Goal: Task Accomplishment & Management: Use online tool/utility

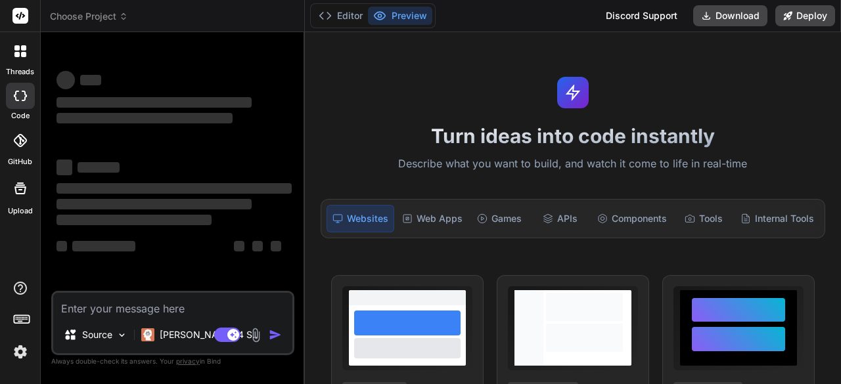
click at [21, 351] on img at bounding box center [20, 352] width 22 height 22
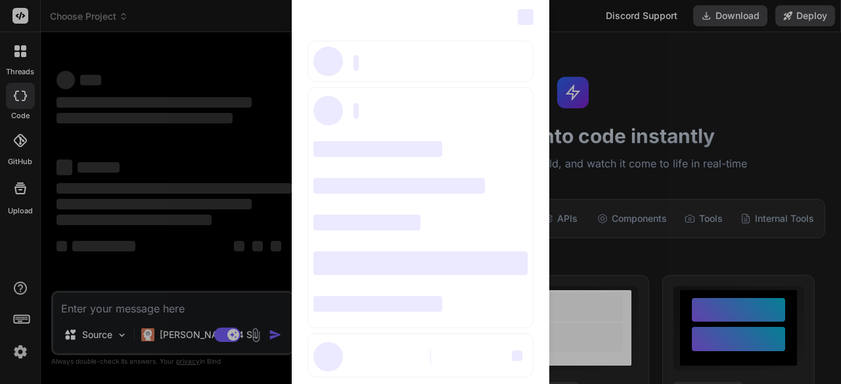
click at [20, 349] on div "‌ ‌ ‌ ‌ ‌ ‌ ‌ ‌ ‌ ‌ ‌ ‌ ‌ ‌ ‌" at bounding box center [420, 192] width 841 height 384
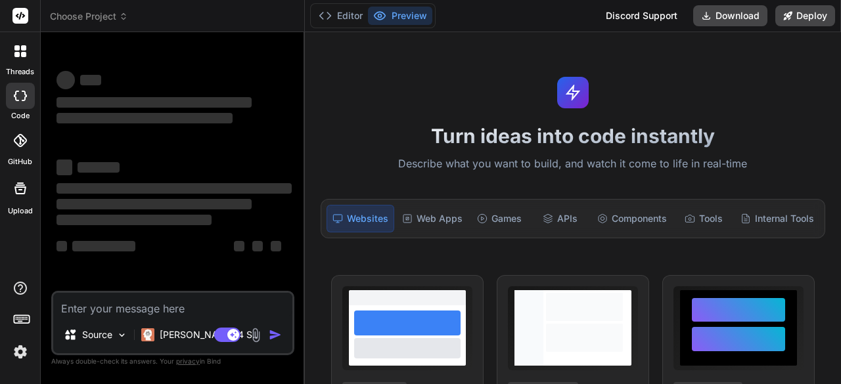
click at [28, 51] on div at bounding box center [21, 51] width 28 height 28
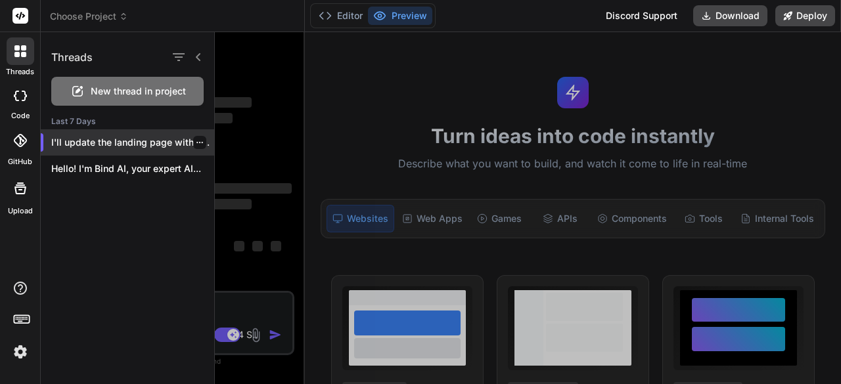
click at [100, 150] on div "I'll update the landing page with a..." at bounding box center [127, 142] width 173 height 26
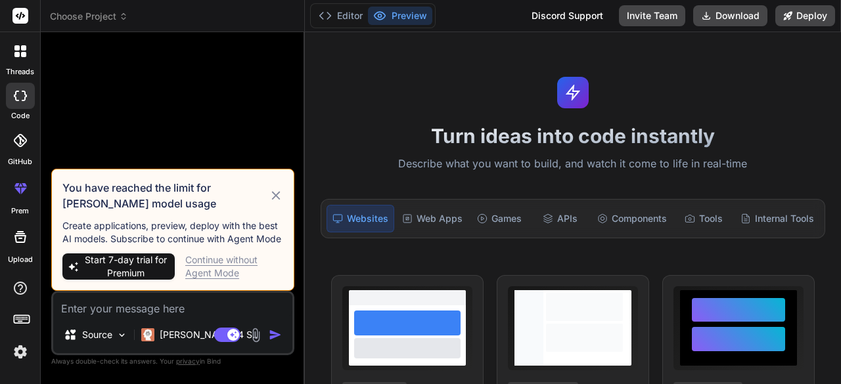
click at [277, 194] on icon at bounding box center [276, 196] width 14 height 16
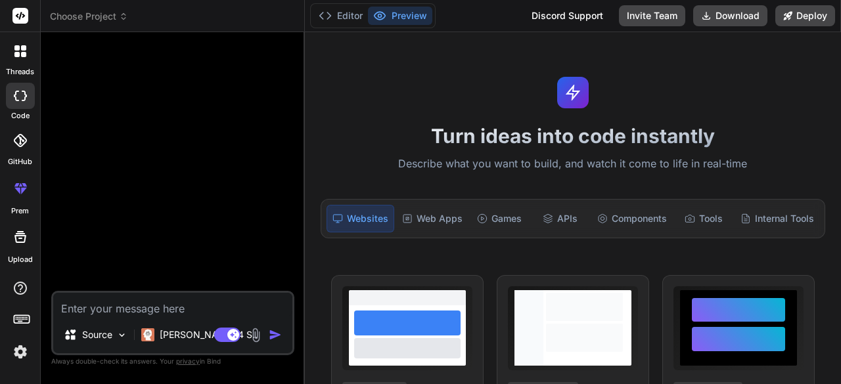
click at [24, 354] on img at bounding box center [20, 352] width 22 height 22
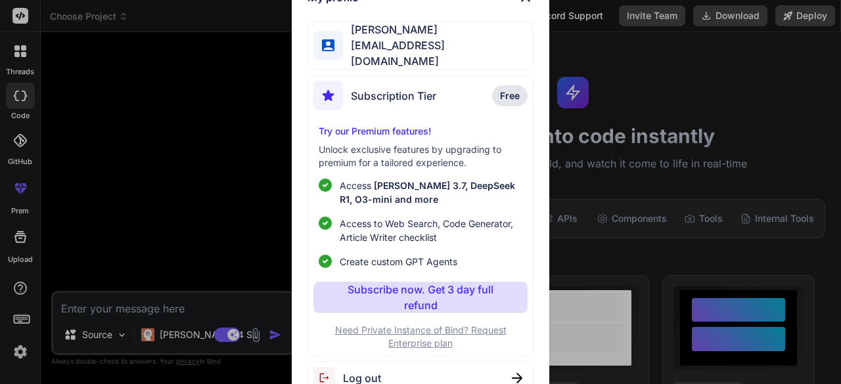
click at [478, 99] on div "Subscription Tier Free" at bounding box center [419, 98] width 213 height 35
click at [393, 228] on span "Access to Web Search, Code Generator, Article Writer checklist" at bounding box center [431, 231] width 182 height 28
click at [377, 255] on span "Create custom GPT Agents" at bounding box center [399, 262] width 118 height 14
click at [481, 192] on p "Access Claude 3.7, DeepSeek R1, O3-mini and more" at bounding box center [431, 193] width 182 height 28
click at [519, 89] on span "Free" at bounding box center [510, 95] width 20 height 13
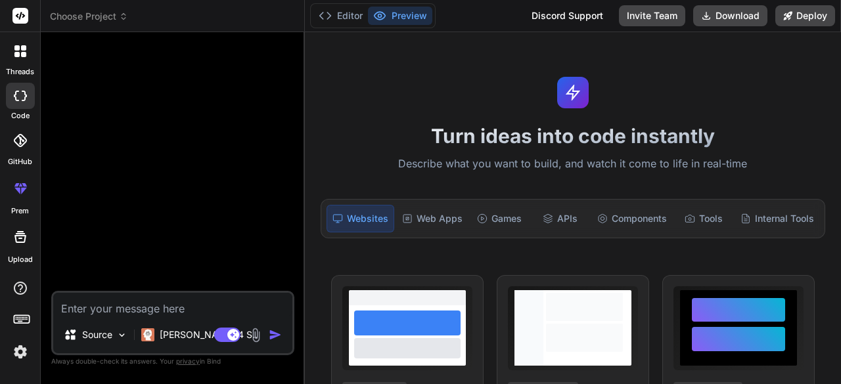
click at [35, 142] on div "GitHub" at bounding box center [20, 144] width 40 height 47
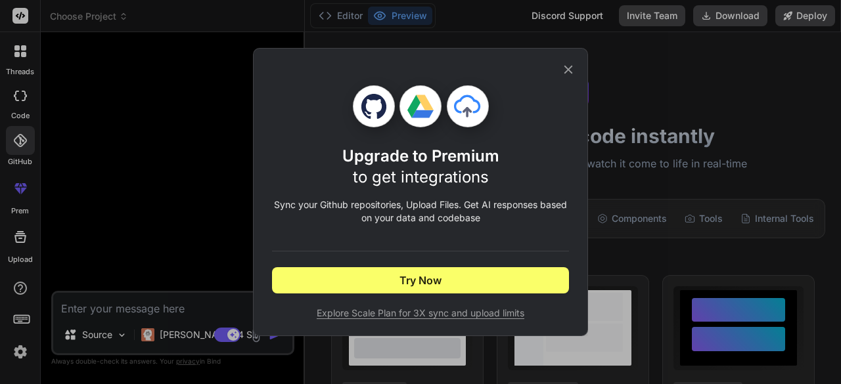
click at [571, 73] on icon at bounding box center [568, 70] width 9 height 9
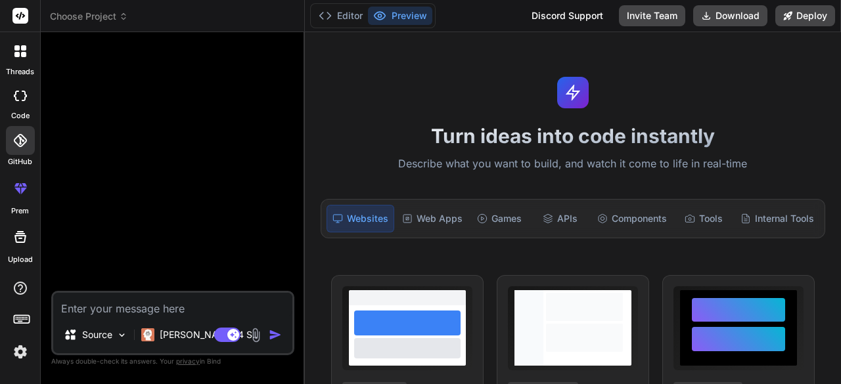
click at [16, 346] on img at bounding box center [20, 352] width 22 height 22
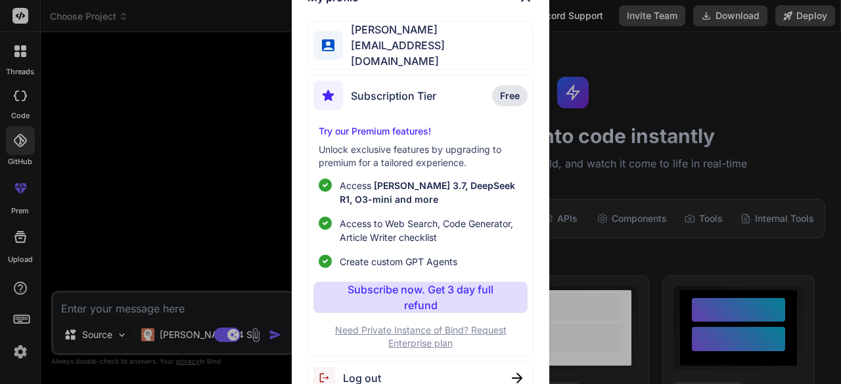
click at [334, 372] on img at bounding box center [328, 378] width 30 height 22
type textarea "x"
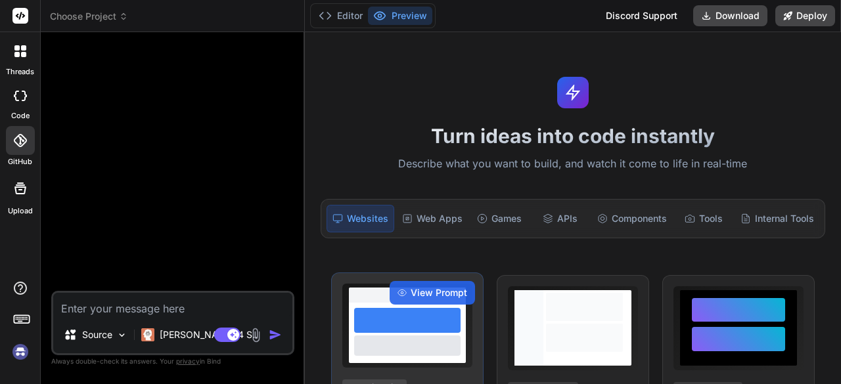
scroll to position [37, 0]
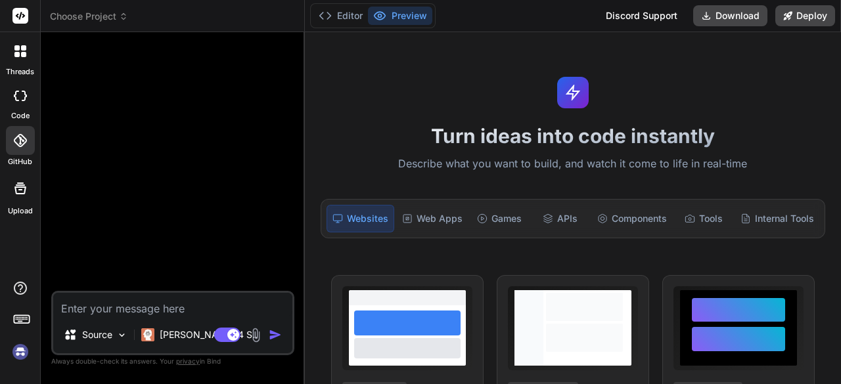
click at [22, 349] on img at bounding box center [20, 352] width 22 height 22
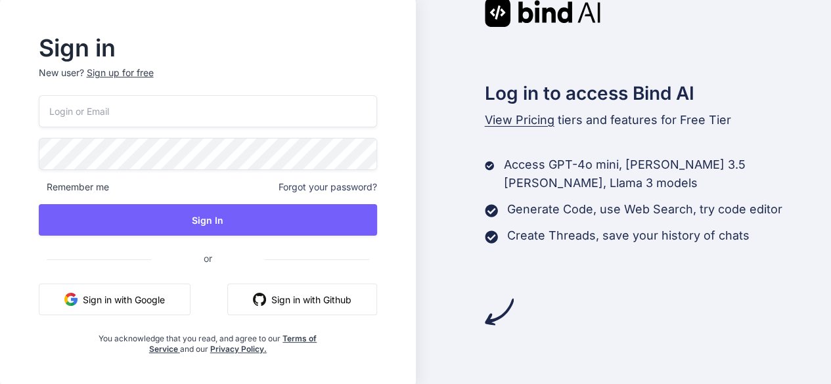
click at [205, 115] on input "email" at bounding box center [208, 111] width 338 height 32
click at [203, 106] on input "email" at bounding box center [208, 111] width 338 height 32
click at [152, 141] on div "Remember me Forgot your password? Sign In or Sign in with Google Sign in with G…" at bounding box center [208, 224] width 338 height 259
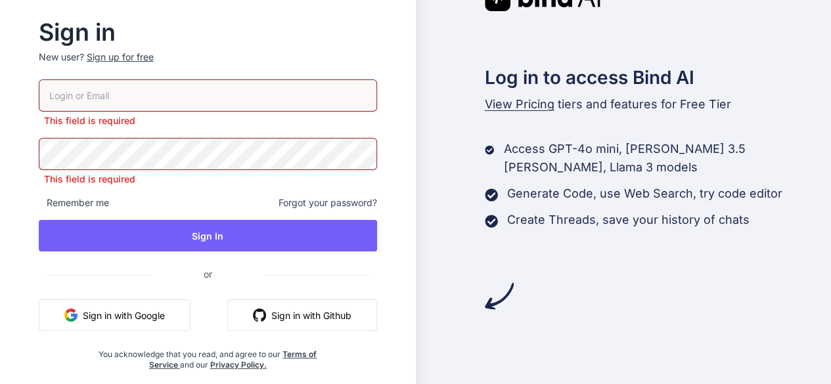
click at [164, 102] on input "email" at bounding box center [208, 95] width 338 height 32
click at [302, 317] on button "Sign in with Github" at bounding box center [302, 315] width 150 height 32
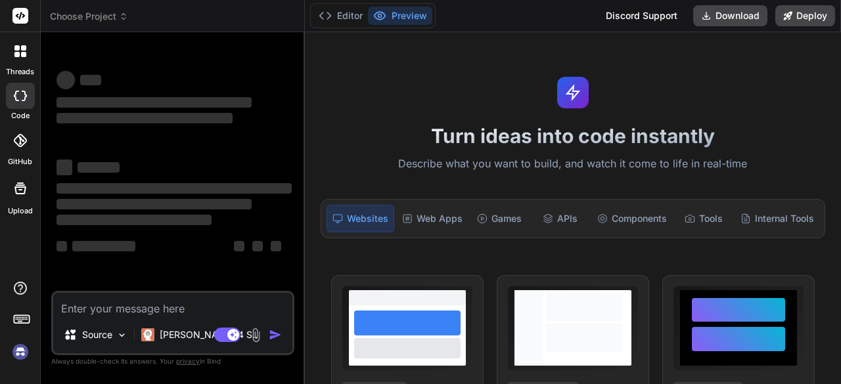
scroll to position [43, 0]
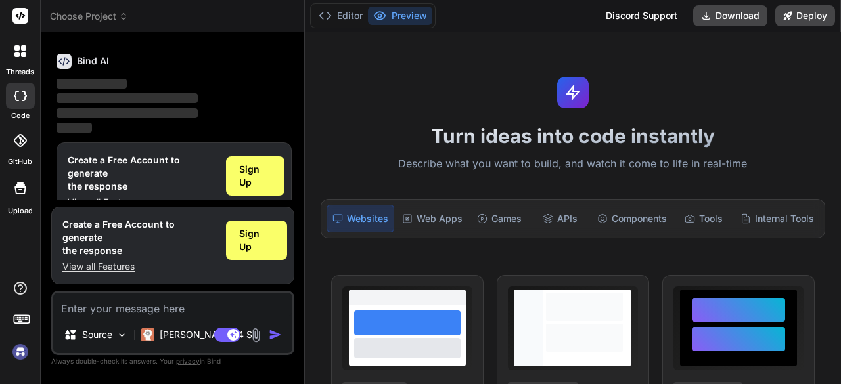
type textarea "x"
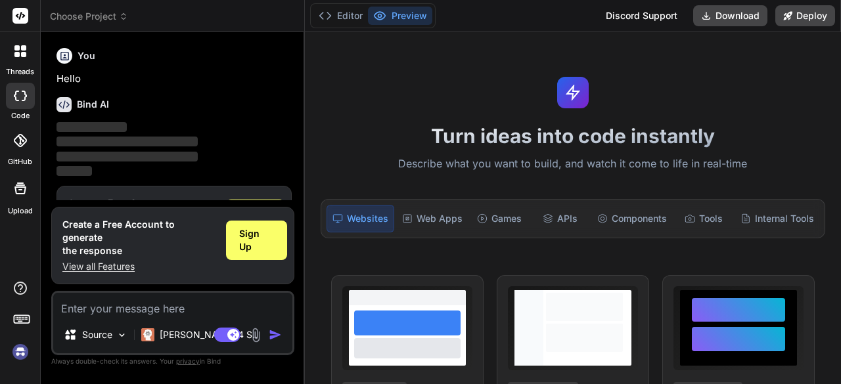
scroll to position [43, 0]
